Goal: Task Accomplishment & Management: Manage account settings

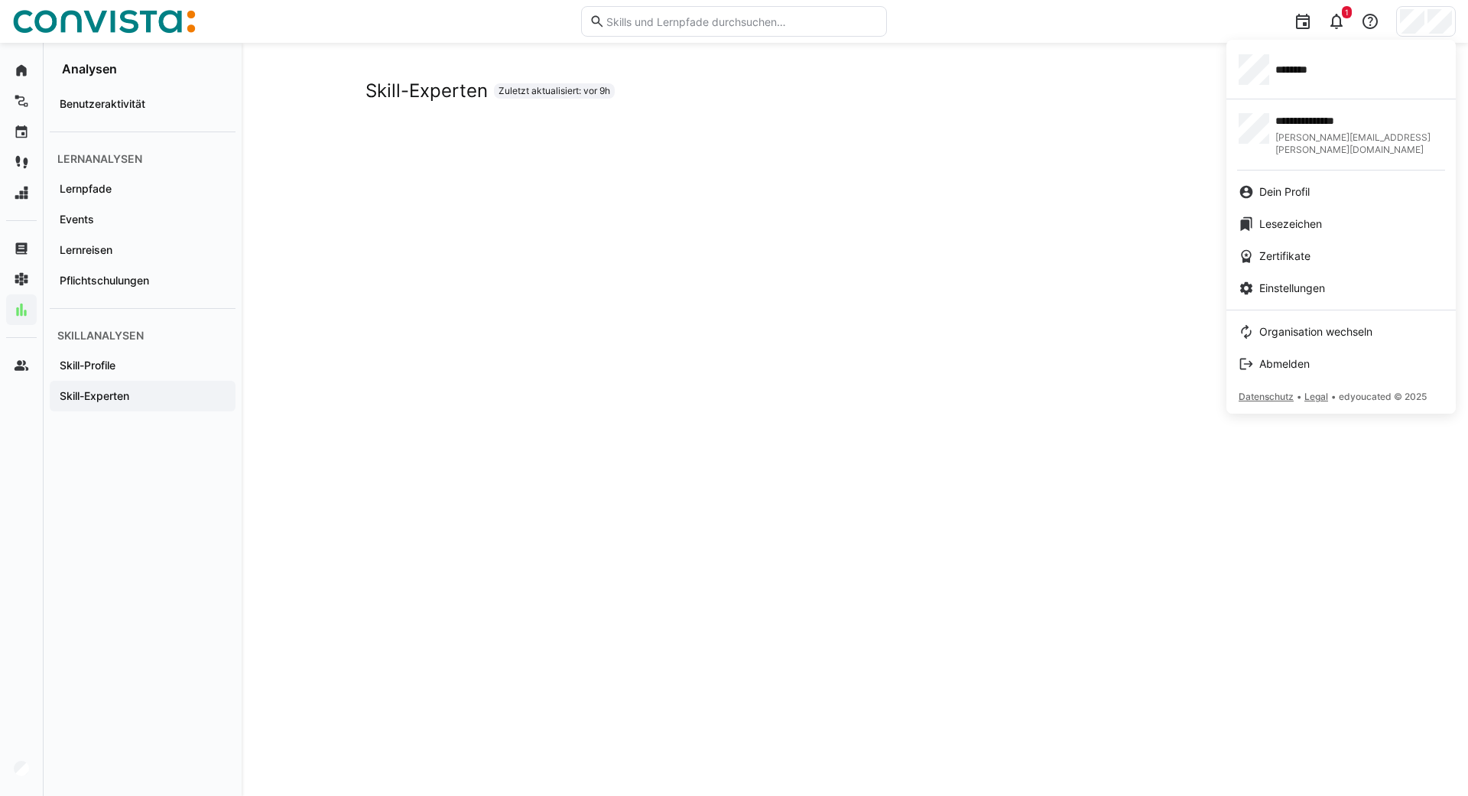
click at [1313, 132] on span "[PERSON_NAME][EMAIL_ADDRESS][PERSON_NAME][DOMAIN_NAME]" at bounding box center [1360, 144] width 168 height 24
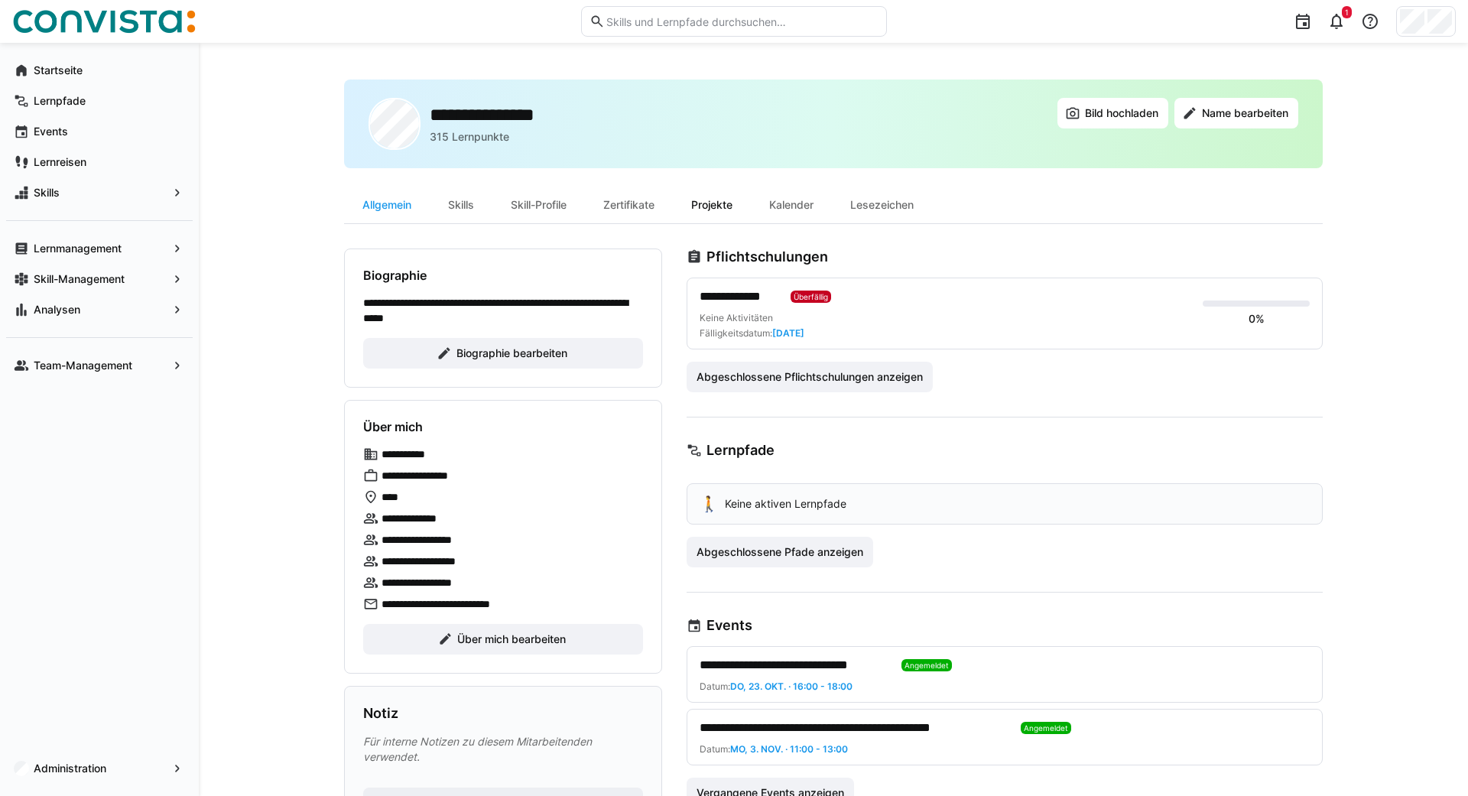
click at [705, 203] on div "Projekte" at bounding box center [712, 205] width 78 height 37
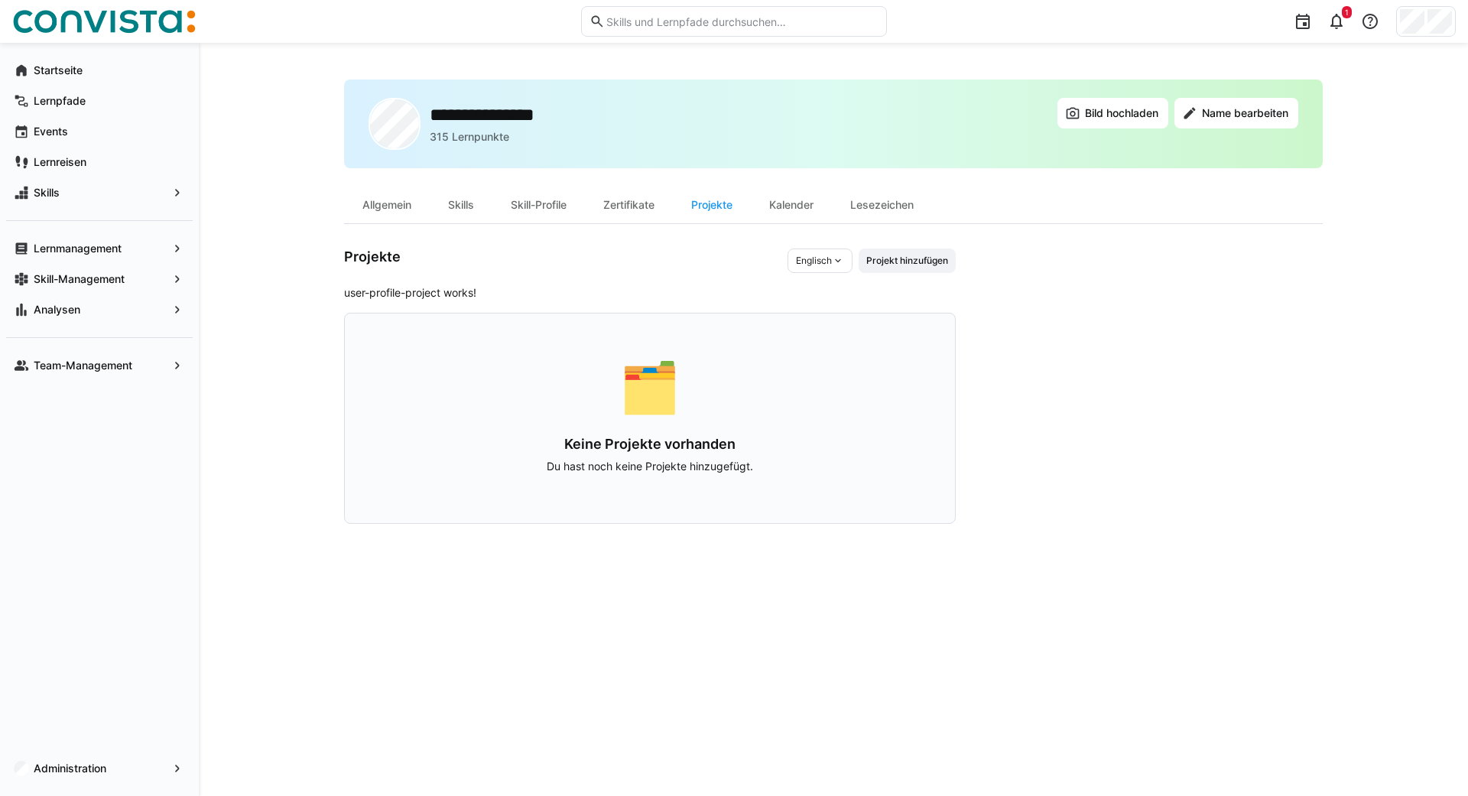
click at [827, 257] on span "Englisch" at bounding box center [814, 261] width 36 height 12
click at [812, 290] on span "Deutsch" at bounding box center [814, 293] width 36 height 12
click at [902, 255] on span "Projekt hinzufügen" at bounding box center [907, 261] width 85 height 12
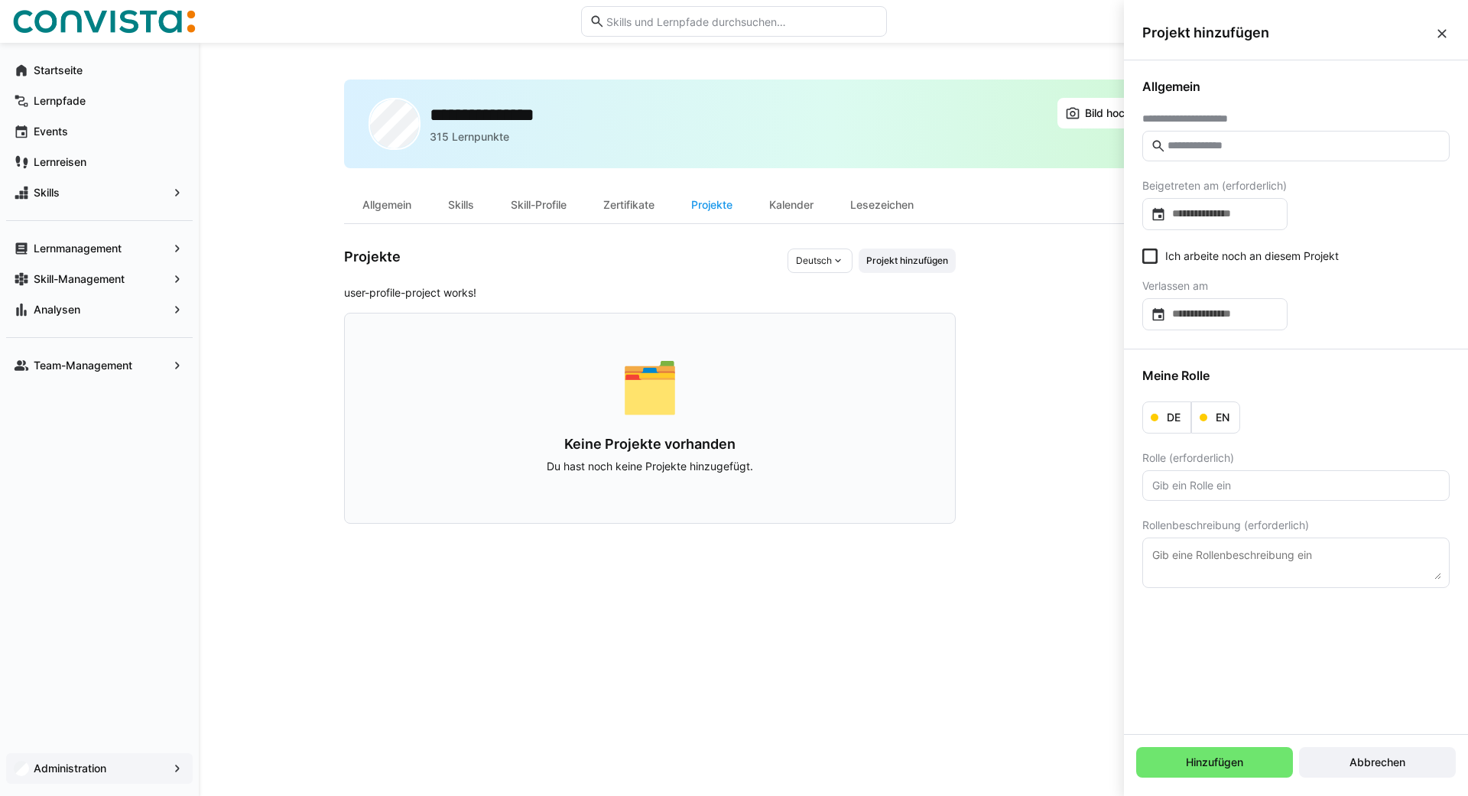
click at [0, 0] on app-navigation-label "Administration" at bounding box center [0, 0] width 0 height 0
